Goal: Task Accomplishment & Management: Use online tool/utility

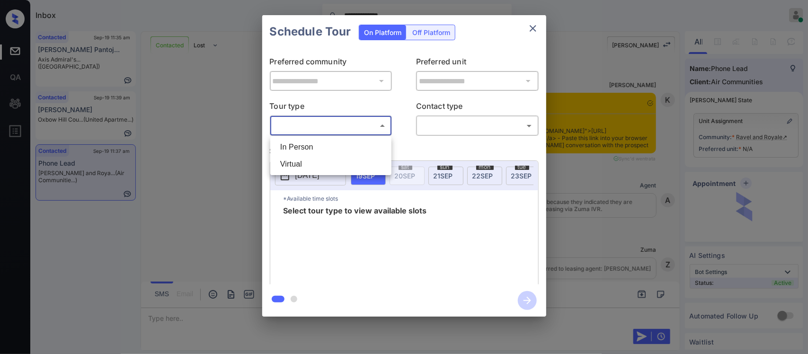
scroll to position [612, 0]
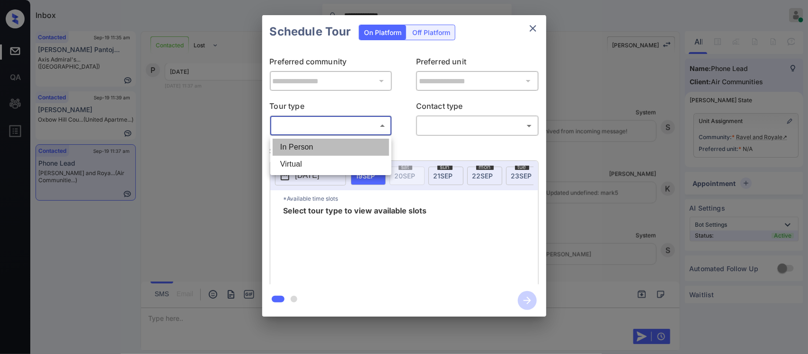
click at [346, 154] on li "In Person" at bounding box center [331, 147] width 116 height 17
type input "********"
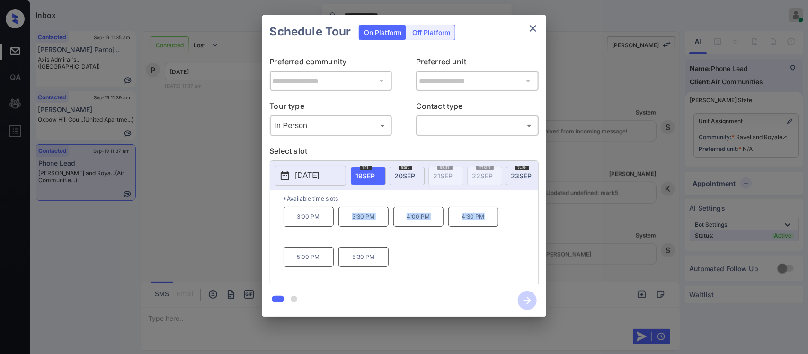
drag, startPoint x: 343, startPoint y: 226, endPoint x: 487, endPoint y: 216, distance: 144.7
click at [487, 216] on div "3:00 PM 3:30 PM 4:00 PM 4:30 PM 5:00 PM 5:30 PM" at bounding box center [410, 245] width 255 height 76
copy div "3:30 PM 4:00 PM 4:30 PM"
click at [616, 268] on div "**********" at bounding box center [404, 166] width 808 height 332
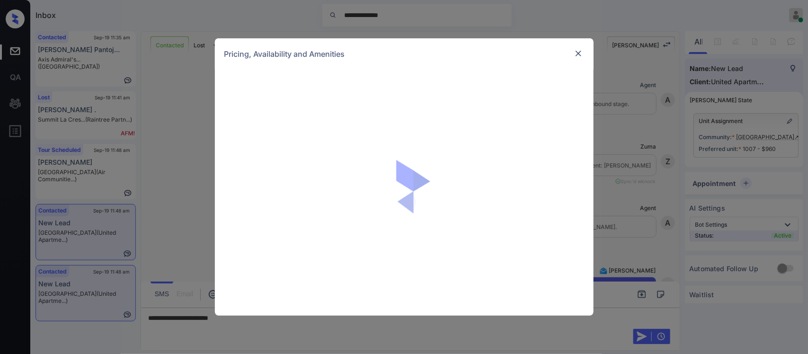
scroll to position [1531, 0]
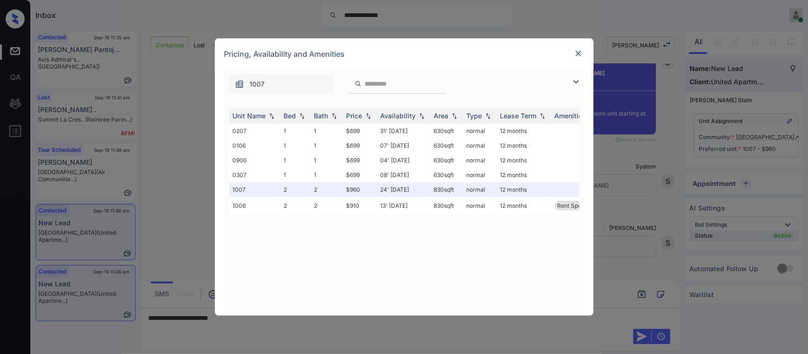
click at [581, 55] on img at bounding box center [578, 53] width 9 height 9
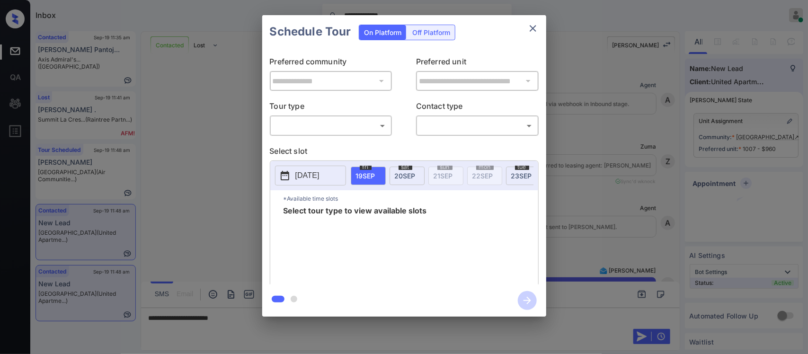
scroll to position [848, 0]
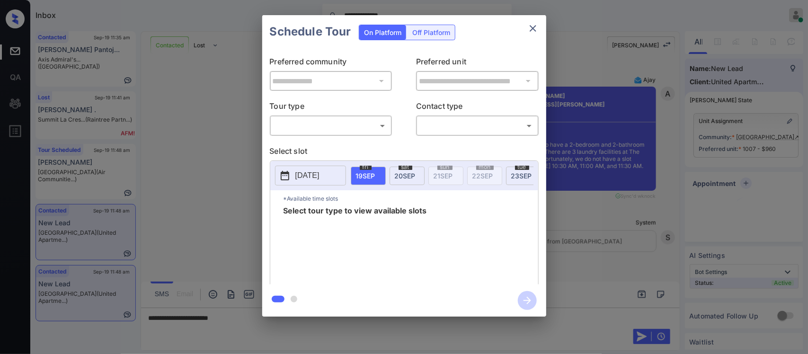
click at [362, 131] on body "**********" at bounding box center [404, 177] width 808 height 354
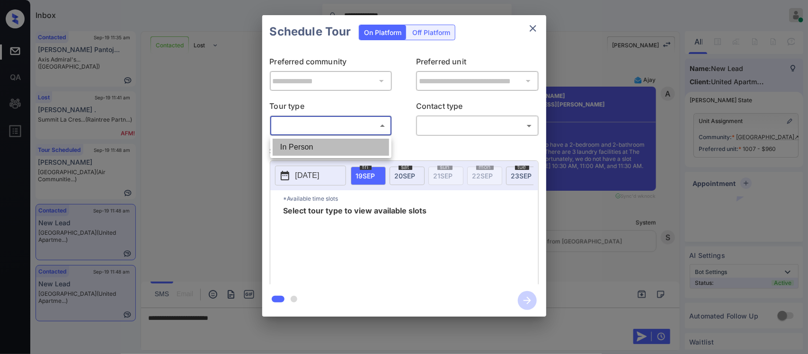
click at [356, 147] on li "In Person" at bounding box center [331, 147] width 116 height 17
type input "********"
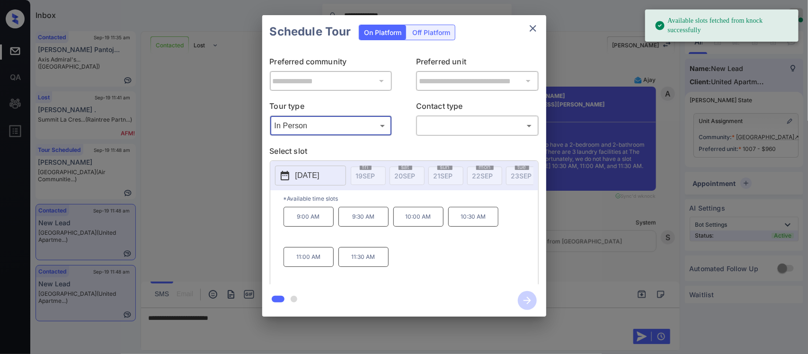
click at [419, 190] on div "2025-10-09 fri 19 SEP sat 20 SEP sun 21 SEP mon 22 SEP tue 23 SEP wed 24 SEP th…" at bounding box center [404, 175] width 268 height 29
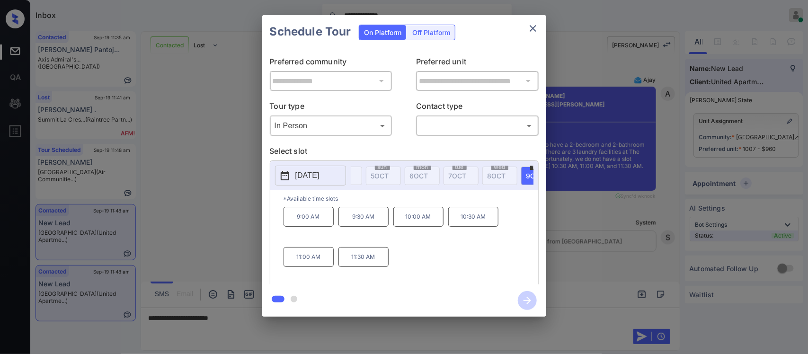
scroll to position [0, 757]
click at [540, 28] on button "close" at bounding box center [532, 28] width 19 height 19
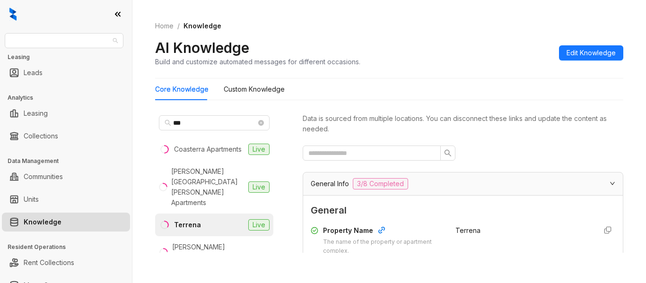
click at [107, 41] on span "Fairfield" at bounding box center [63, 41] width 107 height 14
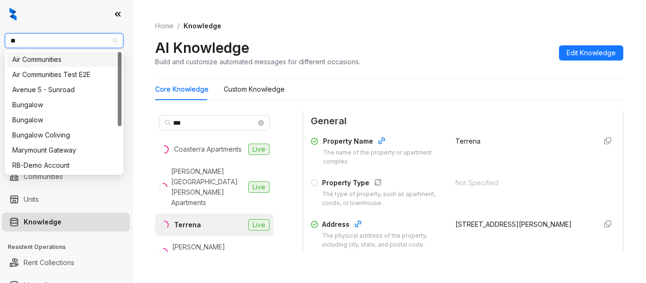
type input "***"
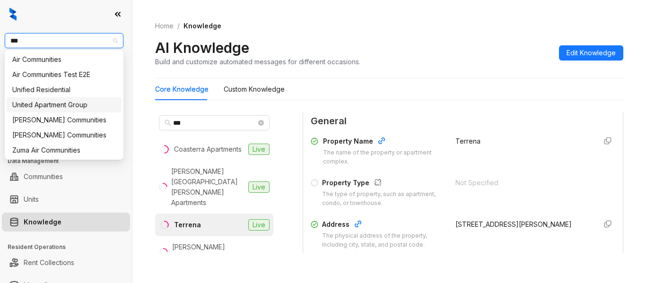
click at [87, 106] on div "United Apartment Group" at bounding box center [64, 105] width 104 height 10
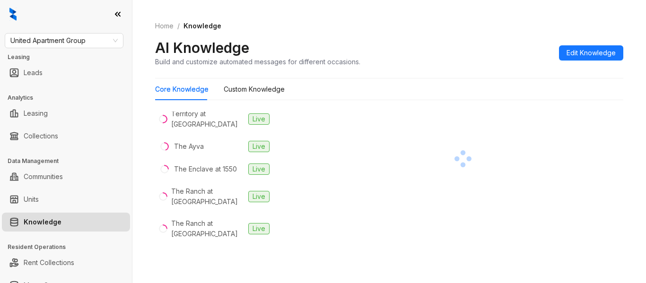
scroll to position [1230, 0]
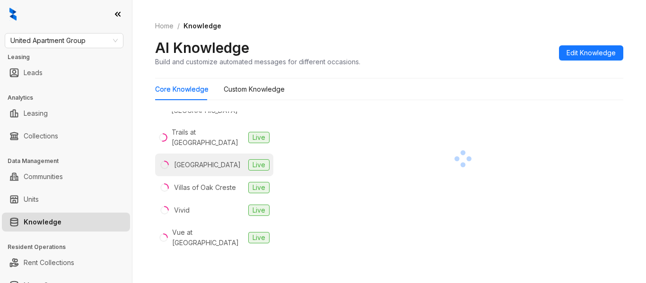
click at [214, 154] on li "Uptown Heights Live" at bounding box center [214, 165] width 118 height 23
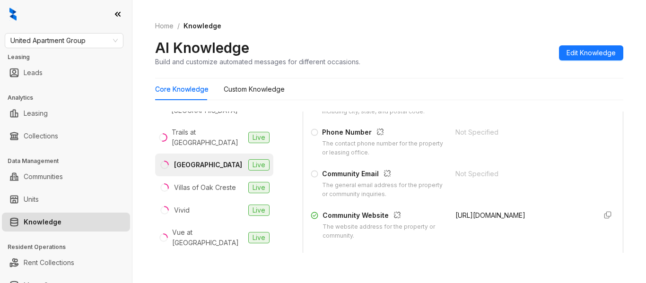
scroll to position [247, 0]
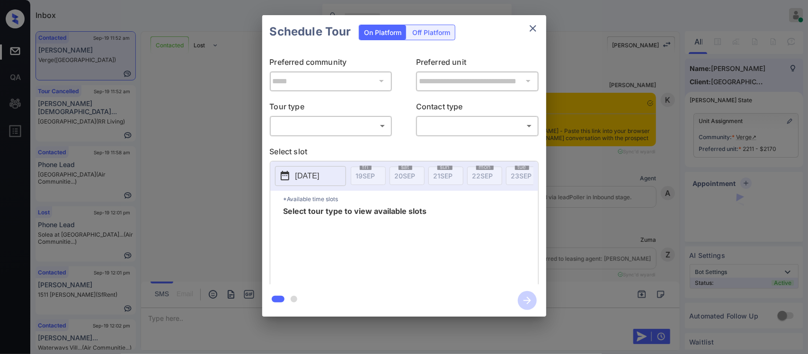
scroll to position [2473, 0]
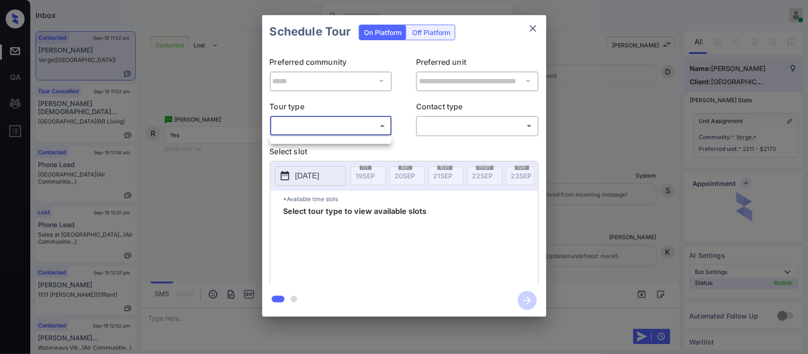
click at [374, 122] on body "Inbox [PERSON_NAME] Online Set yourself offline Set yourself on break Profile S…" at bounding box center [404, 177] width 808 height 354
click at [363, 140] on ul at bounding box center [330, 138] width 121 height 5
click at [533, 26] on div at bounding box center [404, 177] width 808 height 354
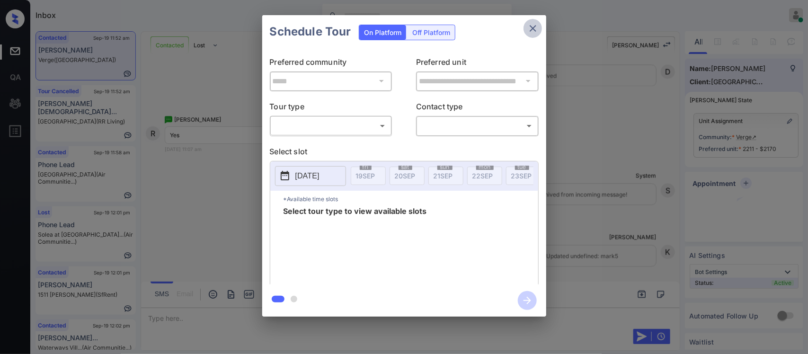
click at [533, 26] on icon "close" at bounding box center [532, 28] width 11 height 11
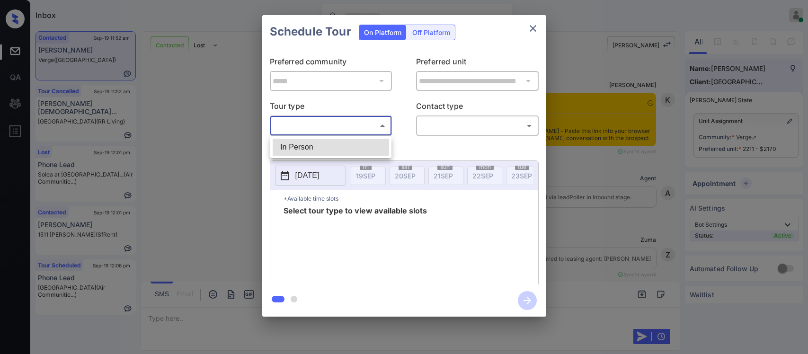
click at [366, 130] on body "Inbox Almas Zainab Online Set yourself offline Set yourself on break Profile Sw…" at bounding box center [404, 177] width 808 height 354
click at [354, 145] on li "In Person" at bounding box center [331, 147] width 116 height 17
type input "********"
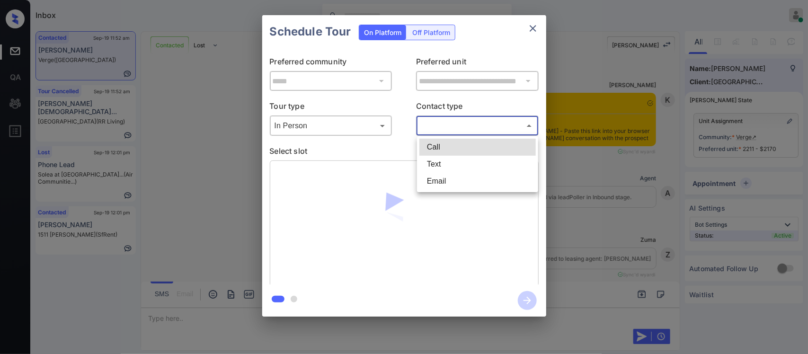
click at [452, 127] on body "Inbox Almas Zainab Online Set yourself offline Set yourself on break Profile Sw…" at bounding box center [404, 177] width 808 height 354
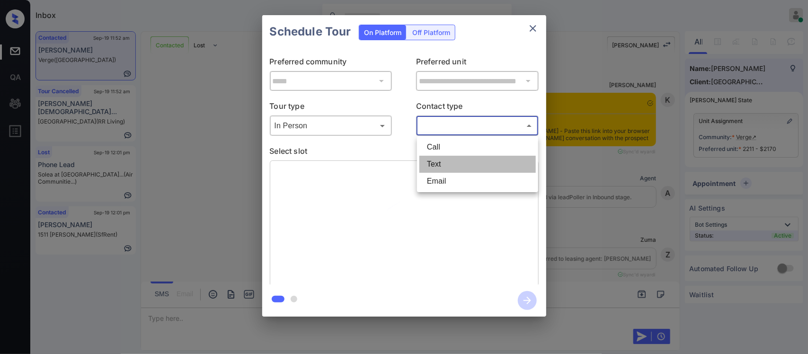
click at [443, 162] on li "Text" at bounding box center [477, 164] width 116 height 17
type input "****"
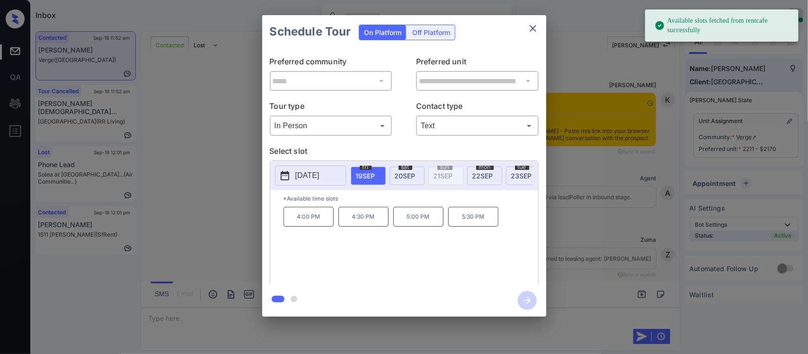
click at [486, 175] on span "22 SEP" at bounding box center [482, 176] width 21 height 8
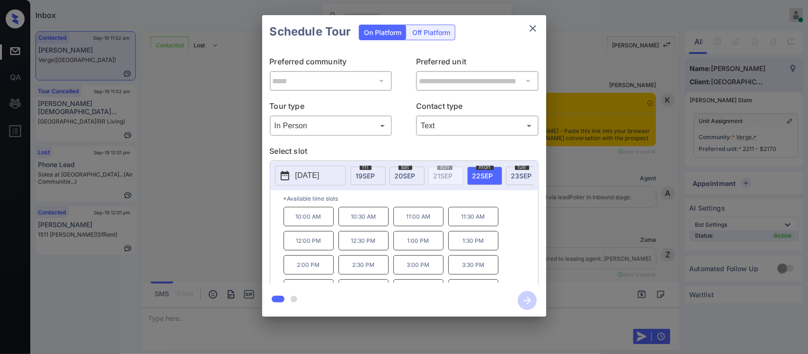
click at [432, 223] on p "11:00 AM" at bounding box center [418, 216] width 50 height 19
click at [521, 294] on icon "button" at bounding box center [527, 300] width 19 height 19
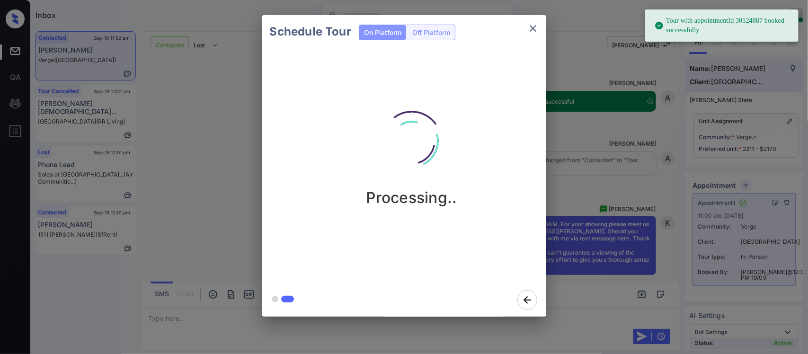
scroll to position [3686, 0]
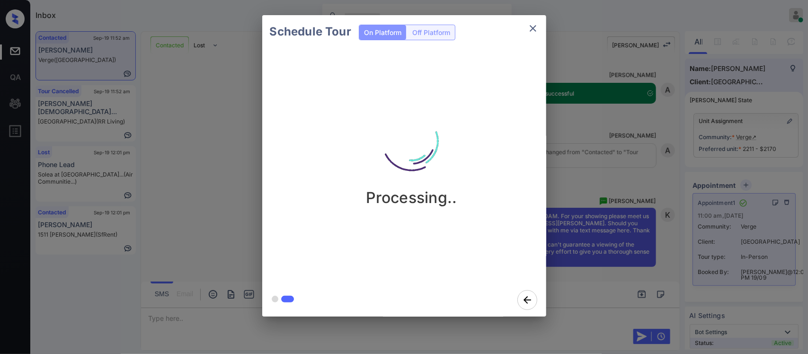
click at [656, 239] on div "Schedule Tour On Platform Off Platform Processing.." at bounding box center [404, 166] width 808 height 332
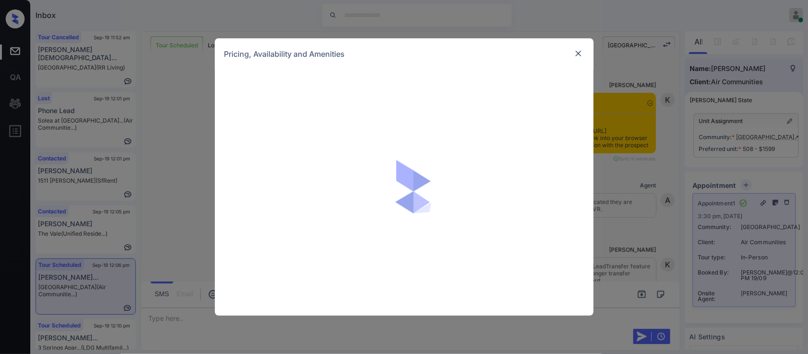
scroll to position [1033, 0]
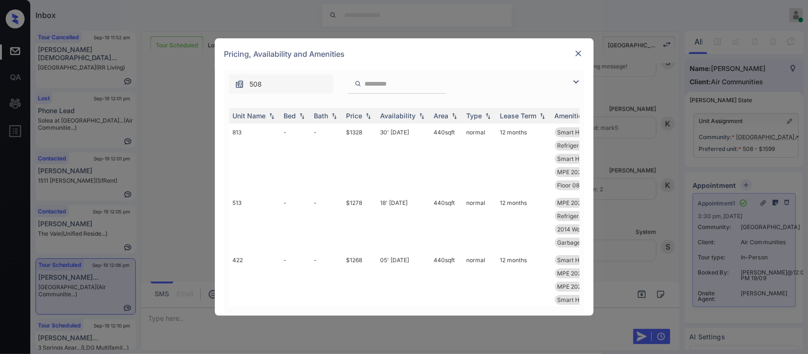
click at [367, 111] on th "Price" at bounding box center [360, 116] width 34 height 16
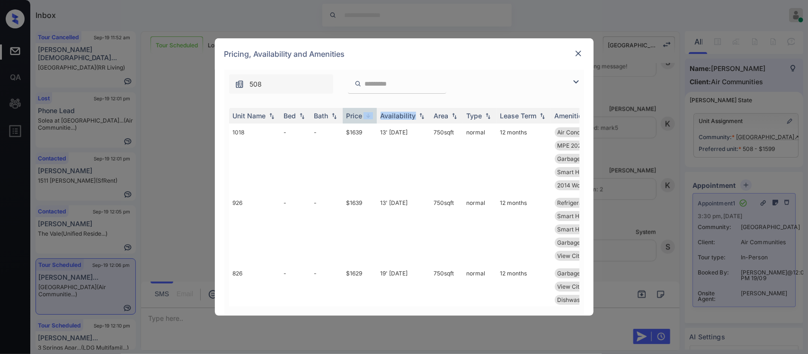
click at [367, 111] on th "Price" at bounding box center [360, 116] width 34 height 16
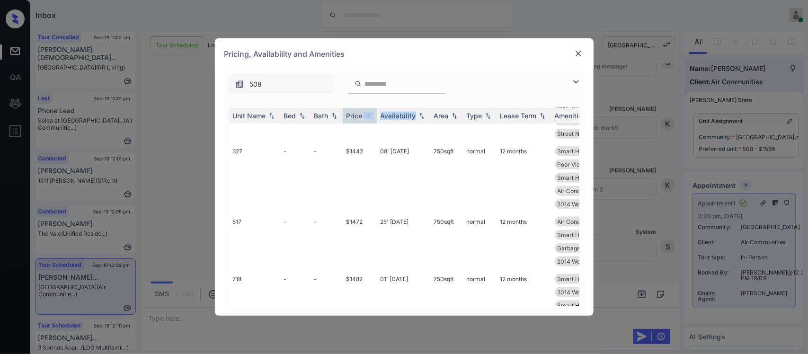
scroll to position [500, 0]
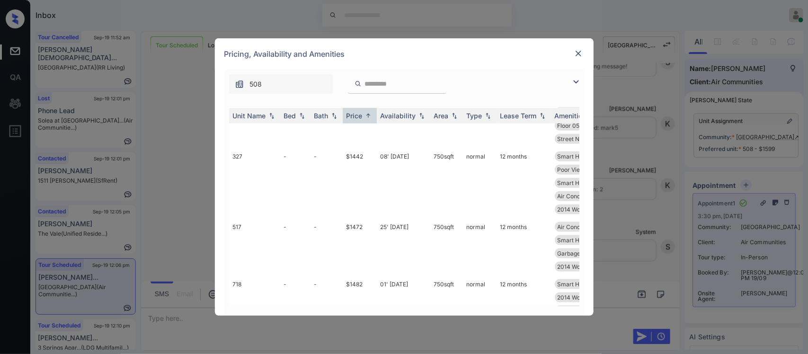
click at [380, 84] on input "search" at bounding box center [403, 84] width 78 height 8
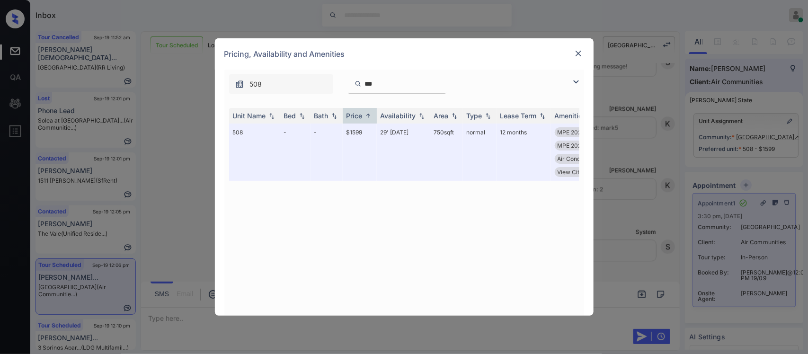
scroll to position [0, 0]
type input "***"
click at [578, 52] on img at bounding box center [578, 53] width 9 height 9
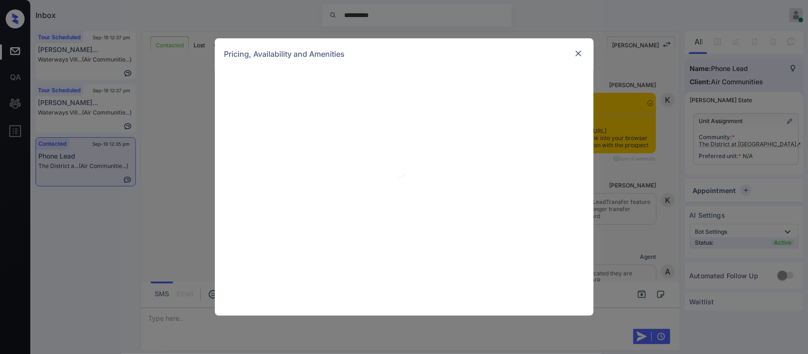
scroll to position [41, 0]
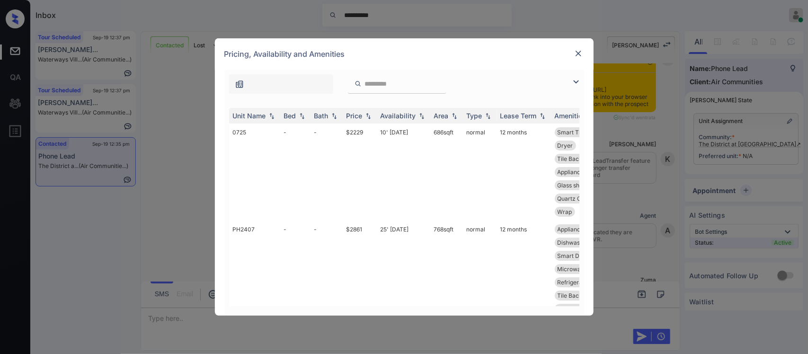
click at [576, 51] on img at bounding box center [578, 53] width 9 height 9
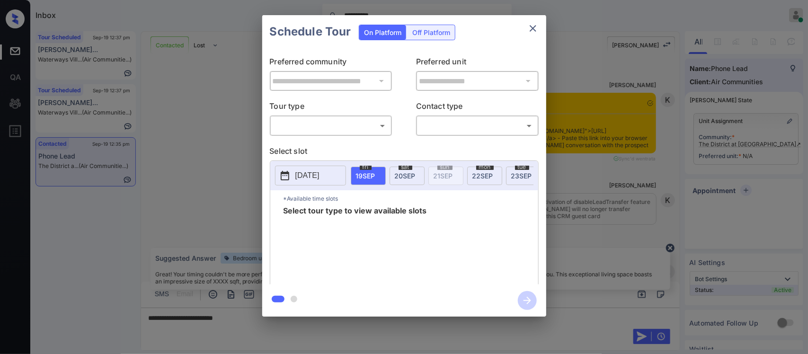
scroll to position [41, 0]
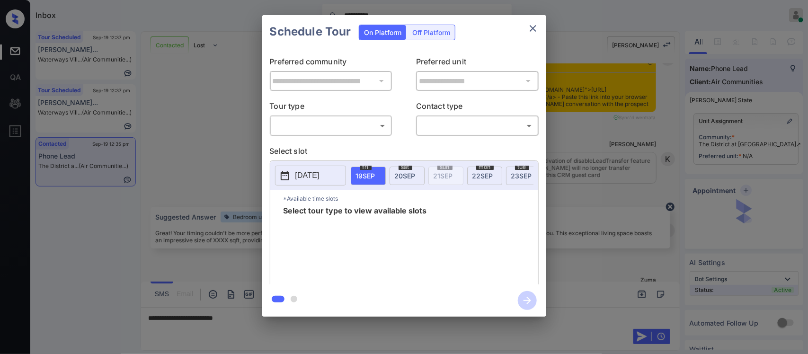
click at [370, 126] on body "**********" at bounding box center [404, 177] width 808 height 354
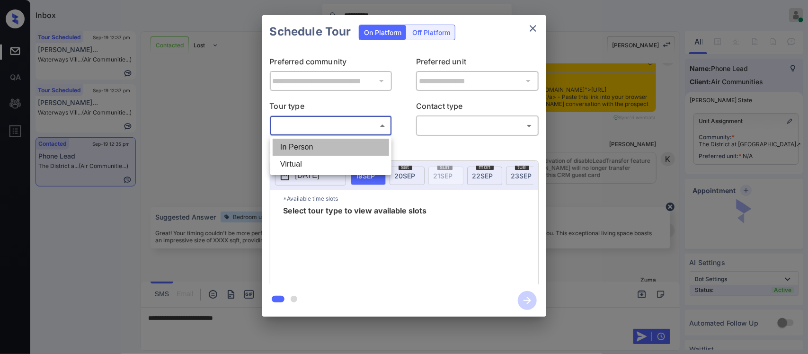
click at [359, 151] on li "In Person" at bounding box center [331, 147] width 116 height 17
type input "********"
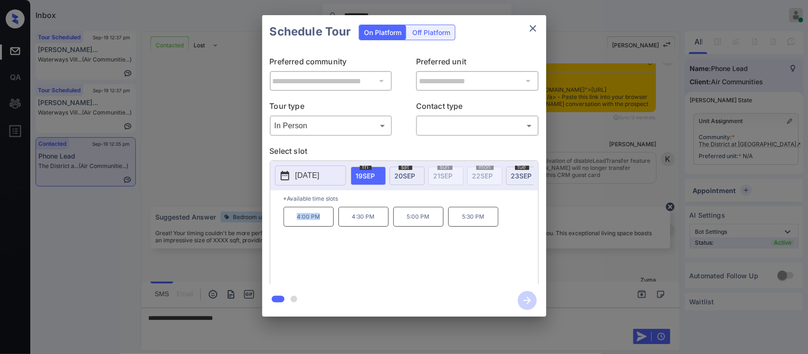
drag, startPoint x: 296, startPoint y: 227, endPoint x: 326, endPoint y: 224, distance: 29.5
click at [326, 224] on p "4:00 PM" at bounding box center [308, 217] width 50 height 20
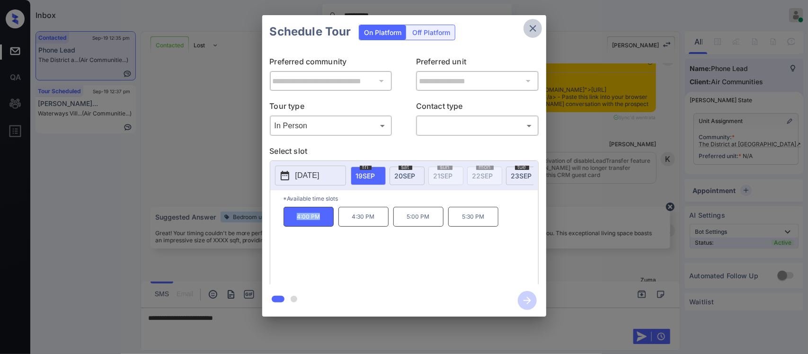
click at [536, 25] on icon "close" at bounding box center [532, 28] width 11 height 11
